Goal: Book appointment/travel/reservation

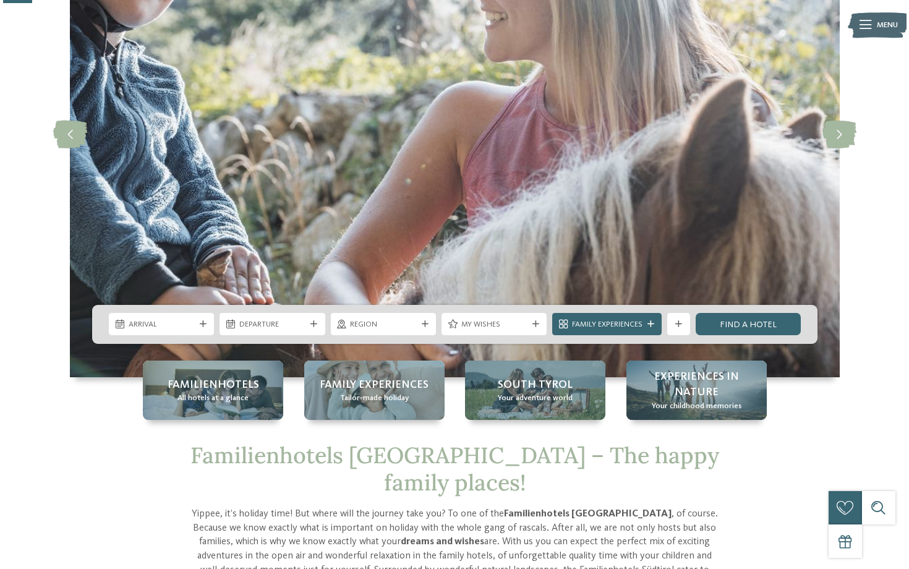
scroll to position [181, 0]
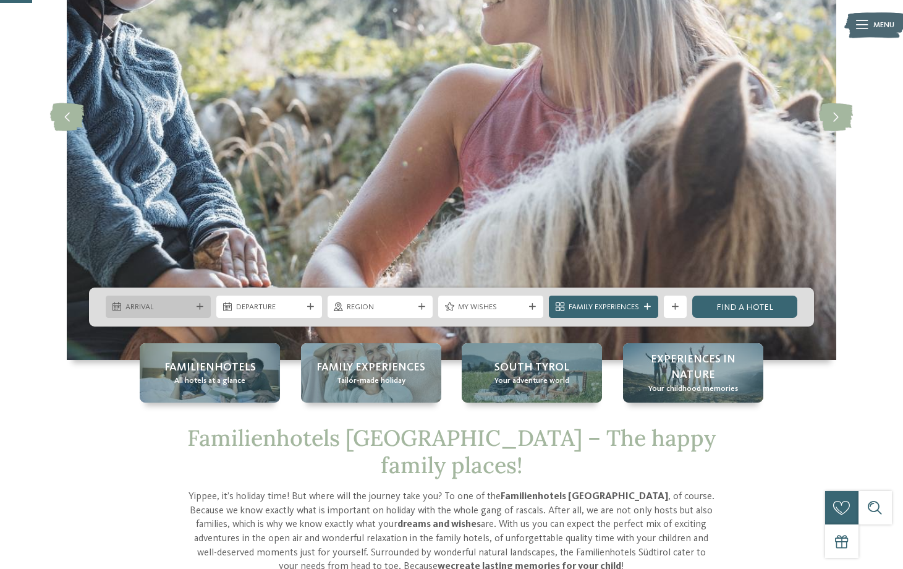
click at [189, 304] on span "Arrival" at bounding box center [158, 307] width 66 height 11
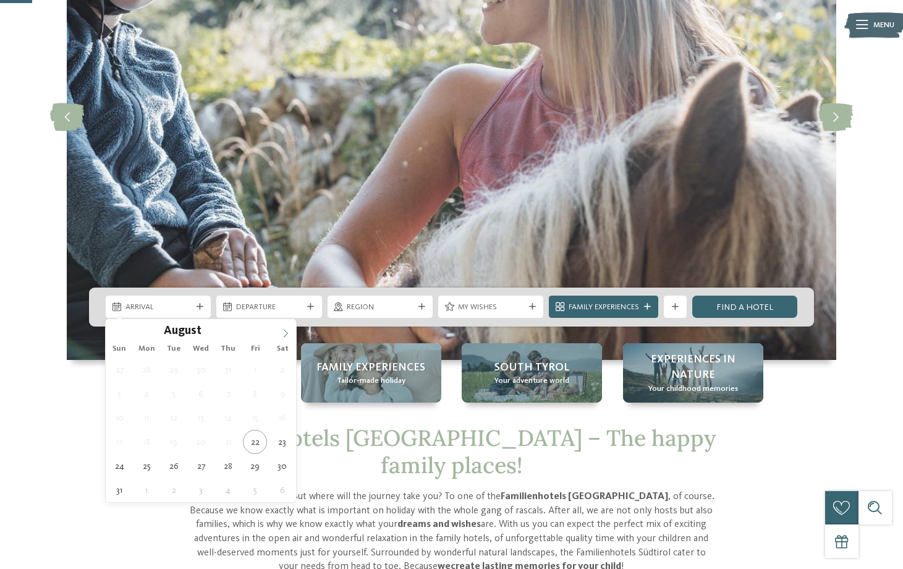
click at [282, 336] on icon at bounding box center [285, 333] width 9 height 9
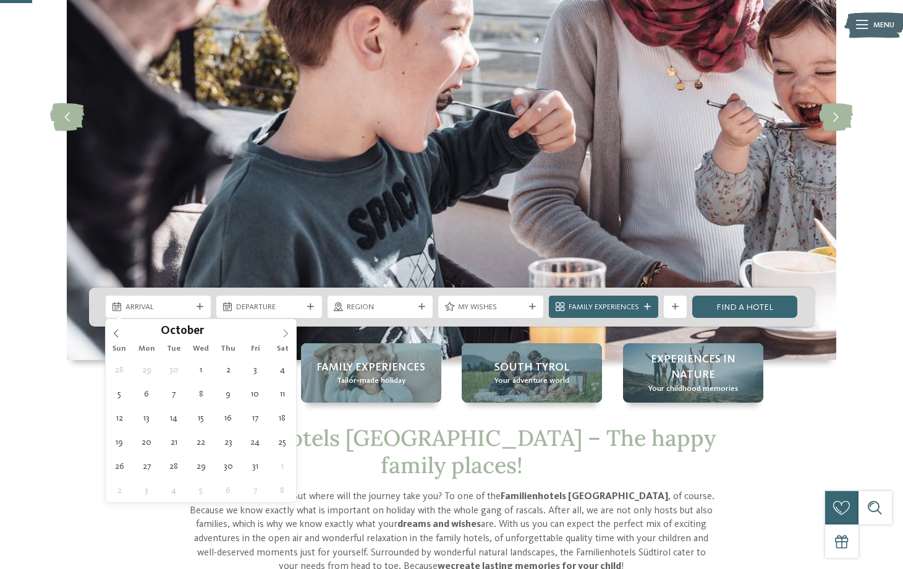
click at [287, 334] on icon at bounding box center [285, 333] width 9 height 9
type div "[DATE]"
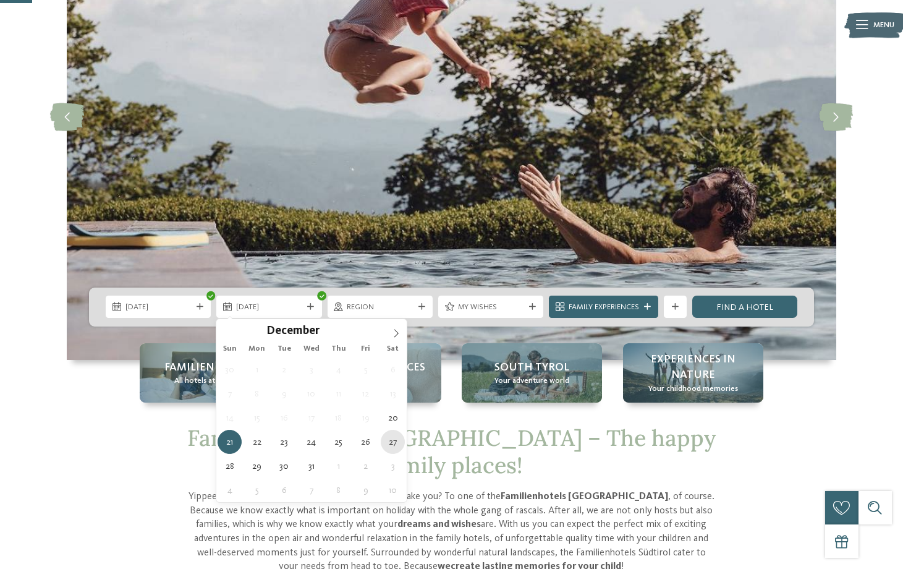
type div "[DATE]"
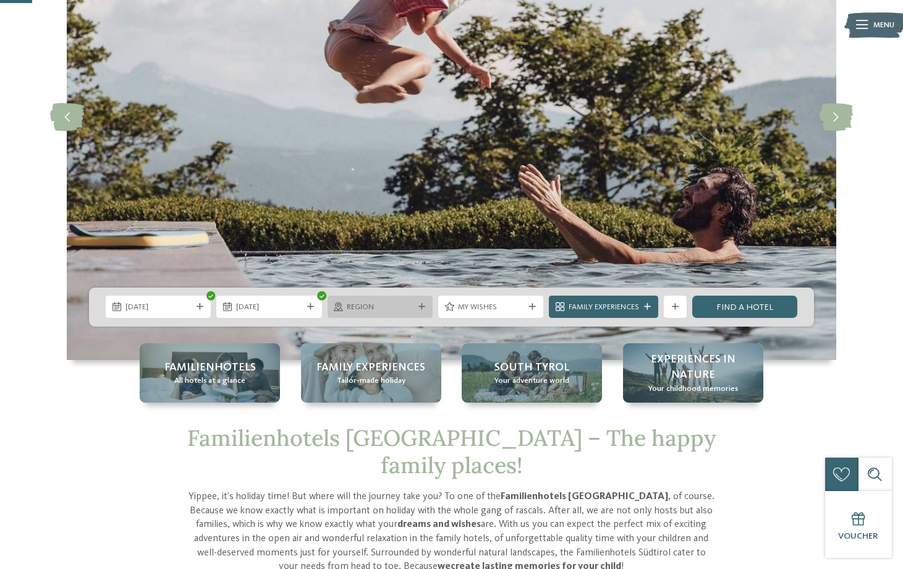
click at [383, 304] on span "Region" at bounding box center [380, 307] width 66 height 11
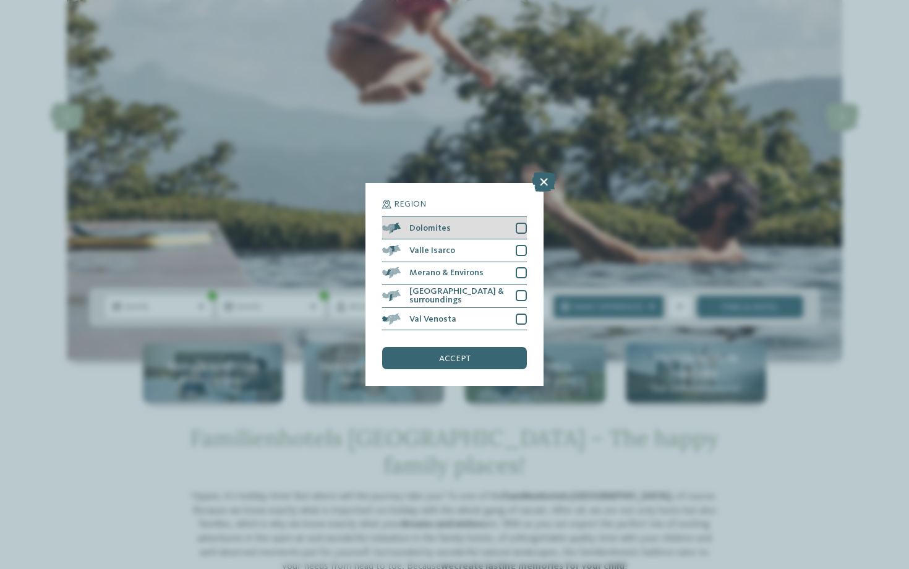
click at [509, 217] on div "Dolomites" at bounding box center [454, 228] width 145 height 22
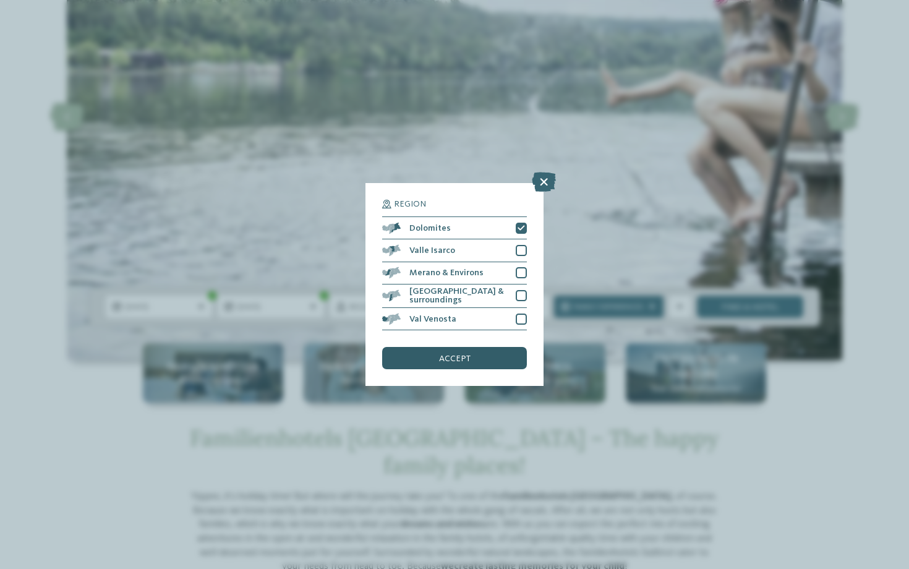
click at [464, 354] on span "accept" at bounding box center [455, 358] width 32 height 9
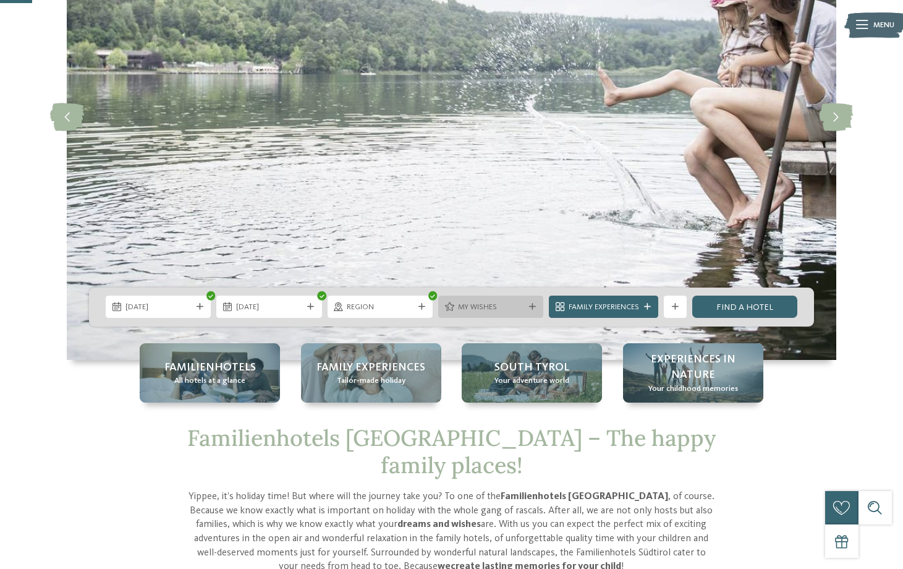
click at [482, 308] on span "My wishes" at bounding box center [491, 307] width 66 height 11
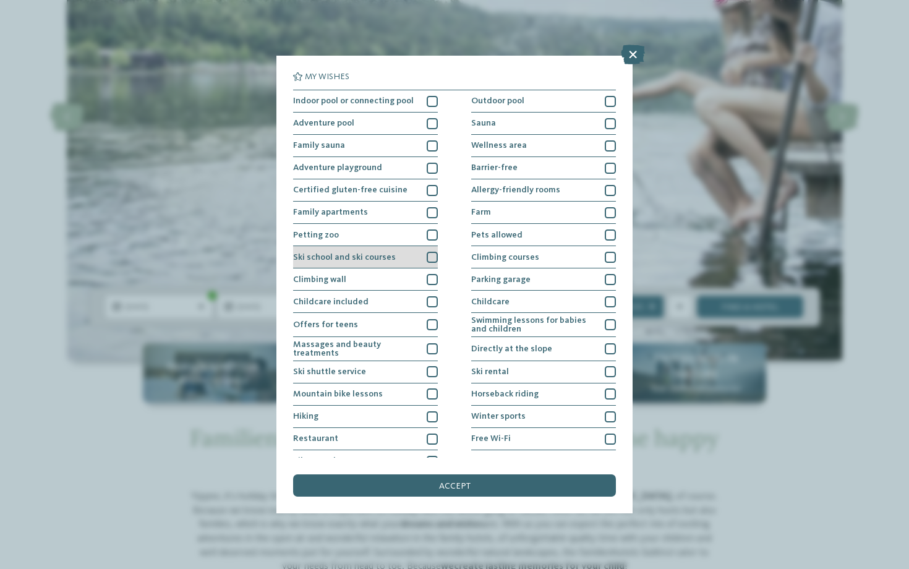
click at [432, 253] on div at bounding box center [432, 257] width 11 height 11
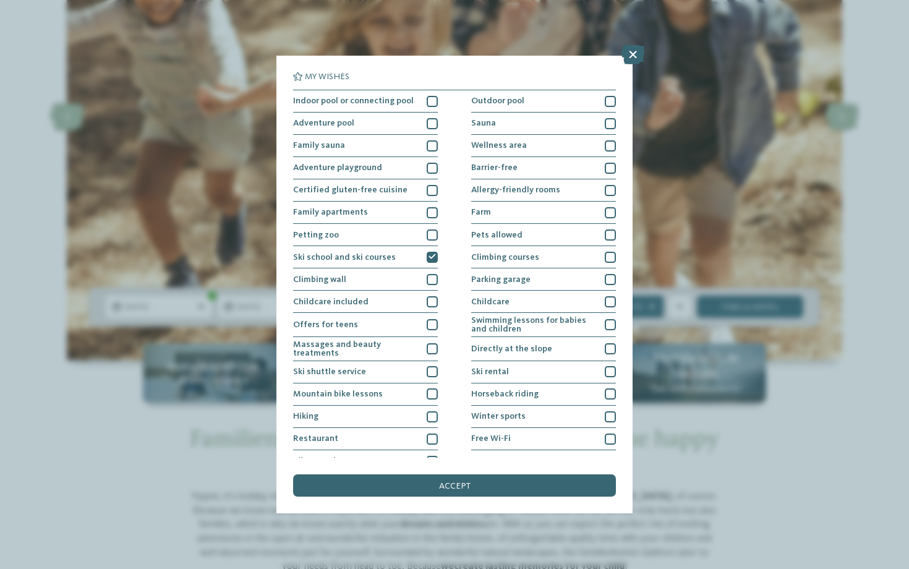
scroll to position [0, 0]
